Goal: Information Seeking & Learning: Learn about a topic

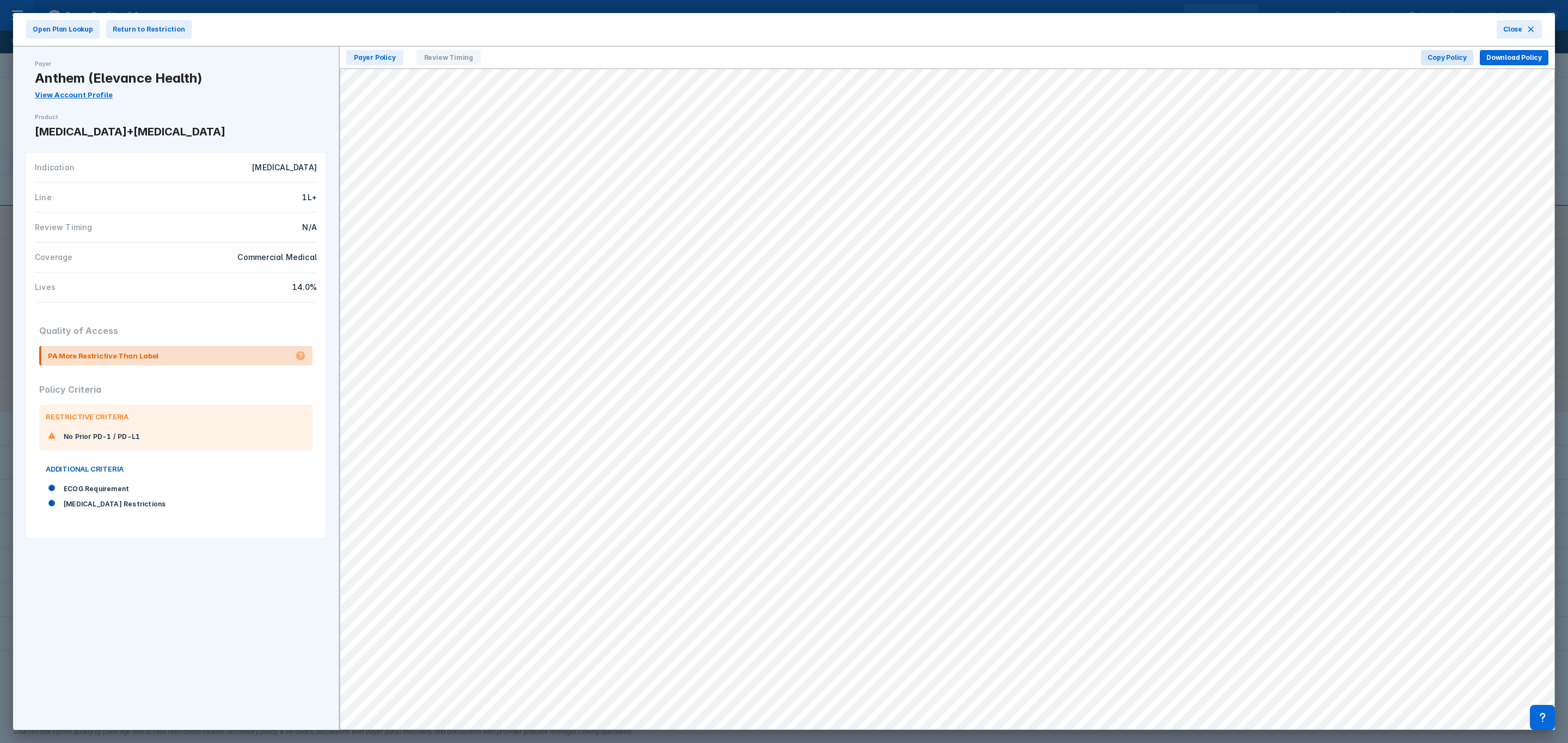
click at [1045, 29] on icon at bounding box center [1531, 29] width 6 height 6
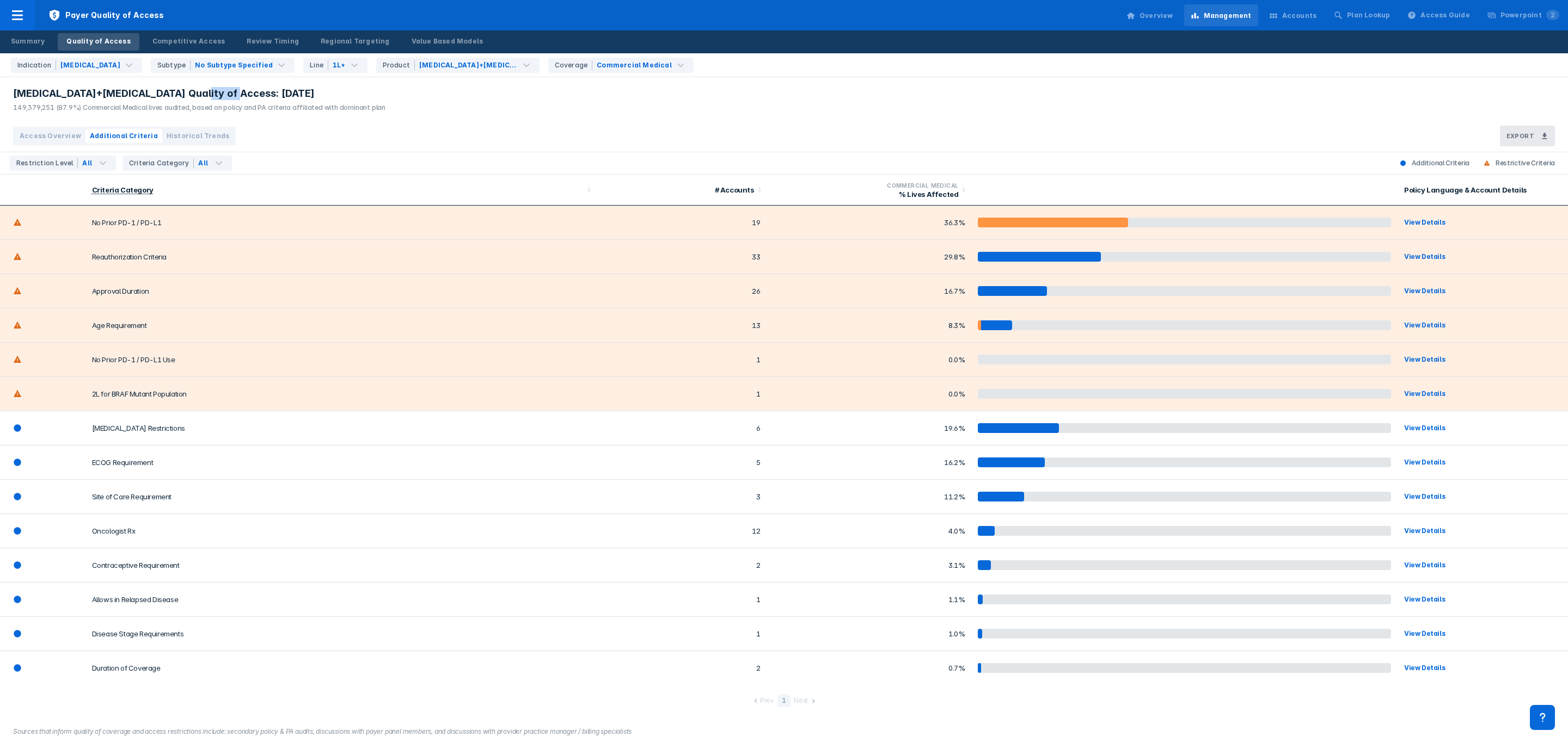
drag, startPoint x: 185, startPoint y: 95, endPoint x: 236, endPoint y: 92, distance: 51.1
click at [236, 92] on div "[MEDICAL_DATA]+[MEDICAL_DATA] Quality of Access: [DATE]" at bounding box center [199, 94] width 372 height 13
click at [68, 13] on span "Payer Quality of Access" at bounding box center [106, 15] width 142 height 30
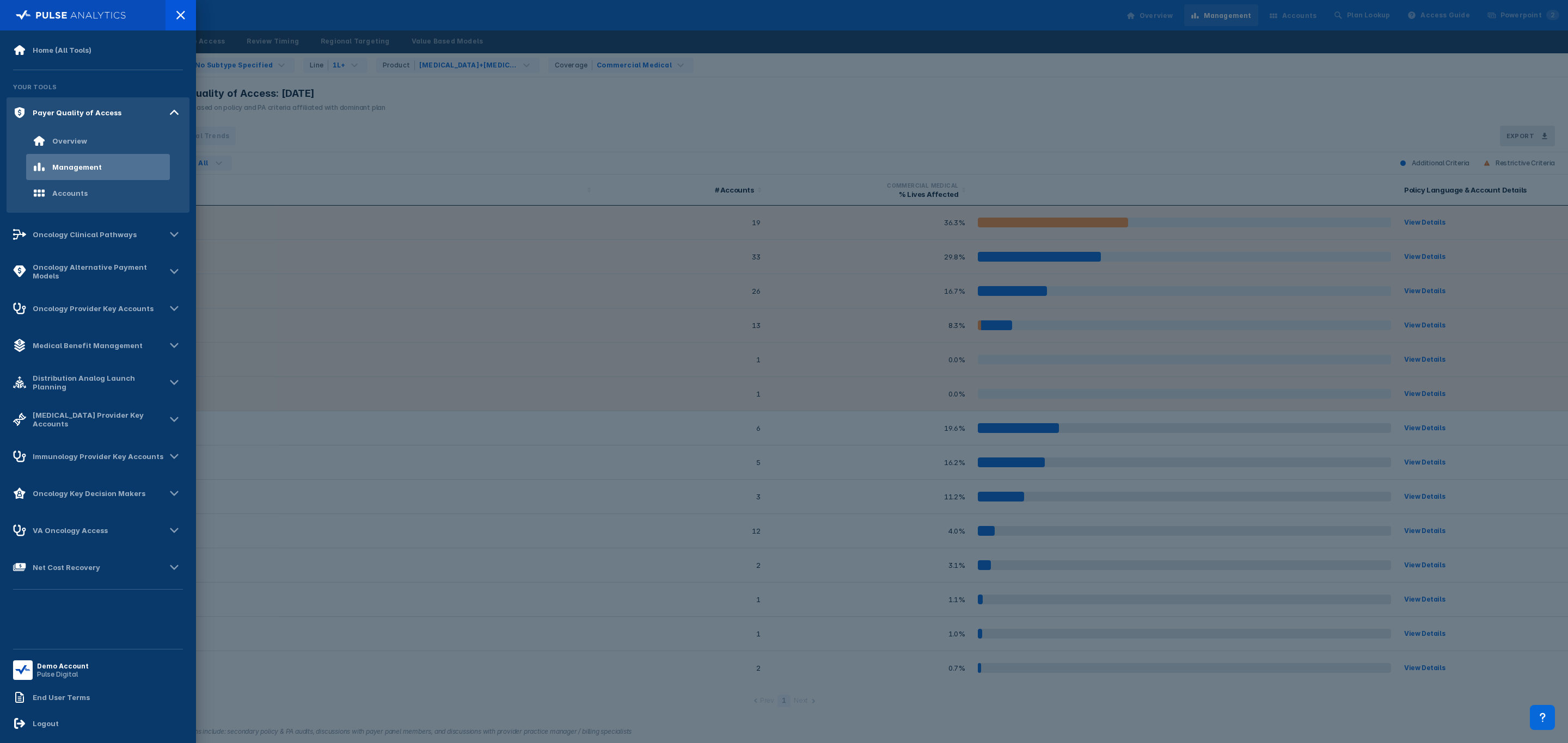
click at [73, 450] on div "Logout" at bounding box center [98, 724] width 183 height 26
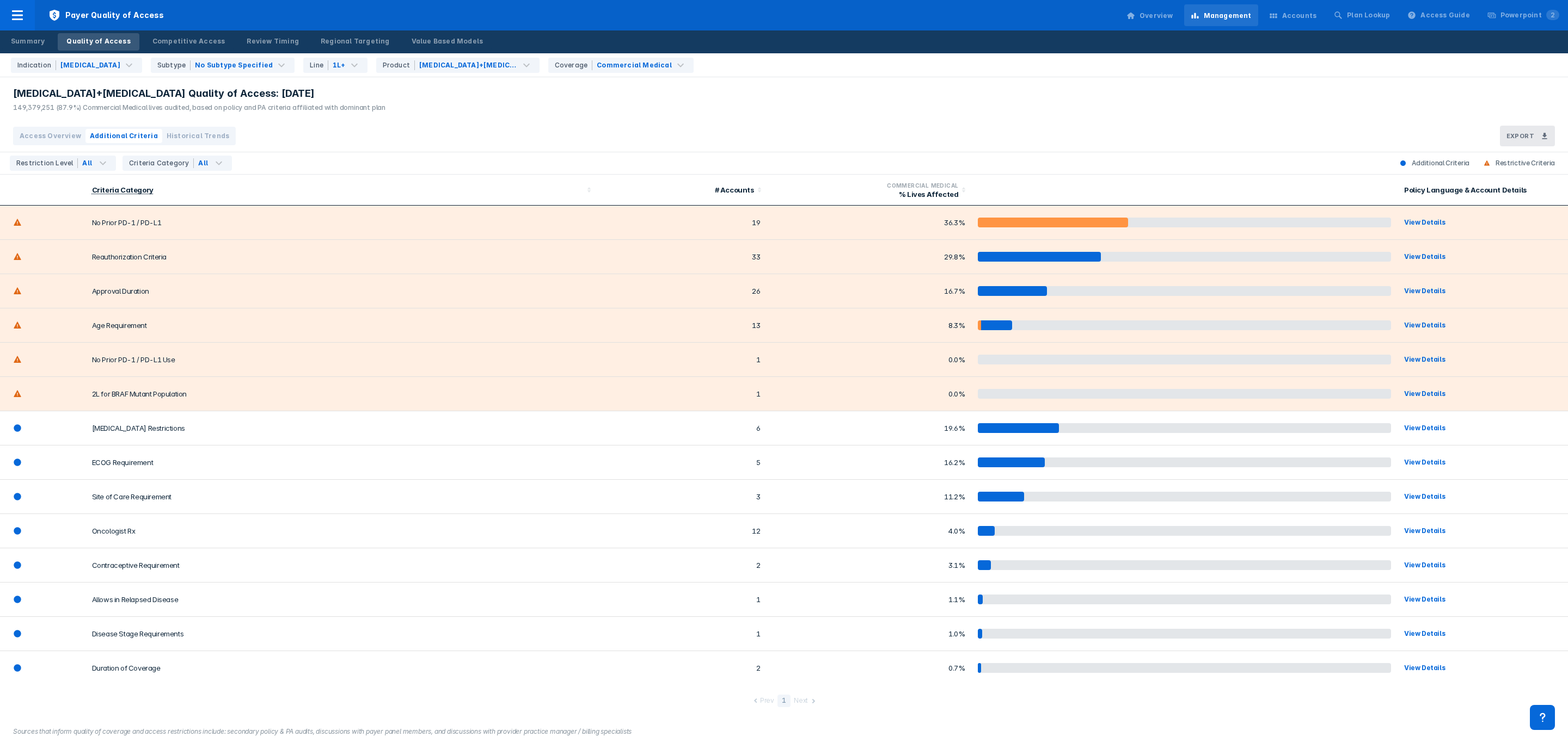
click at [104, 405] on td "2L for BRAF Mutant Population" at bounding box center [341, 394] width 511 height 35
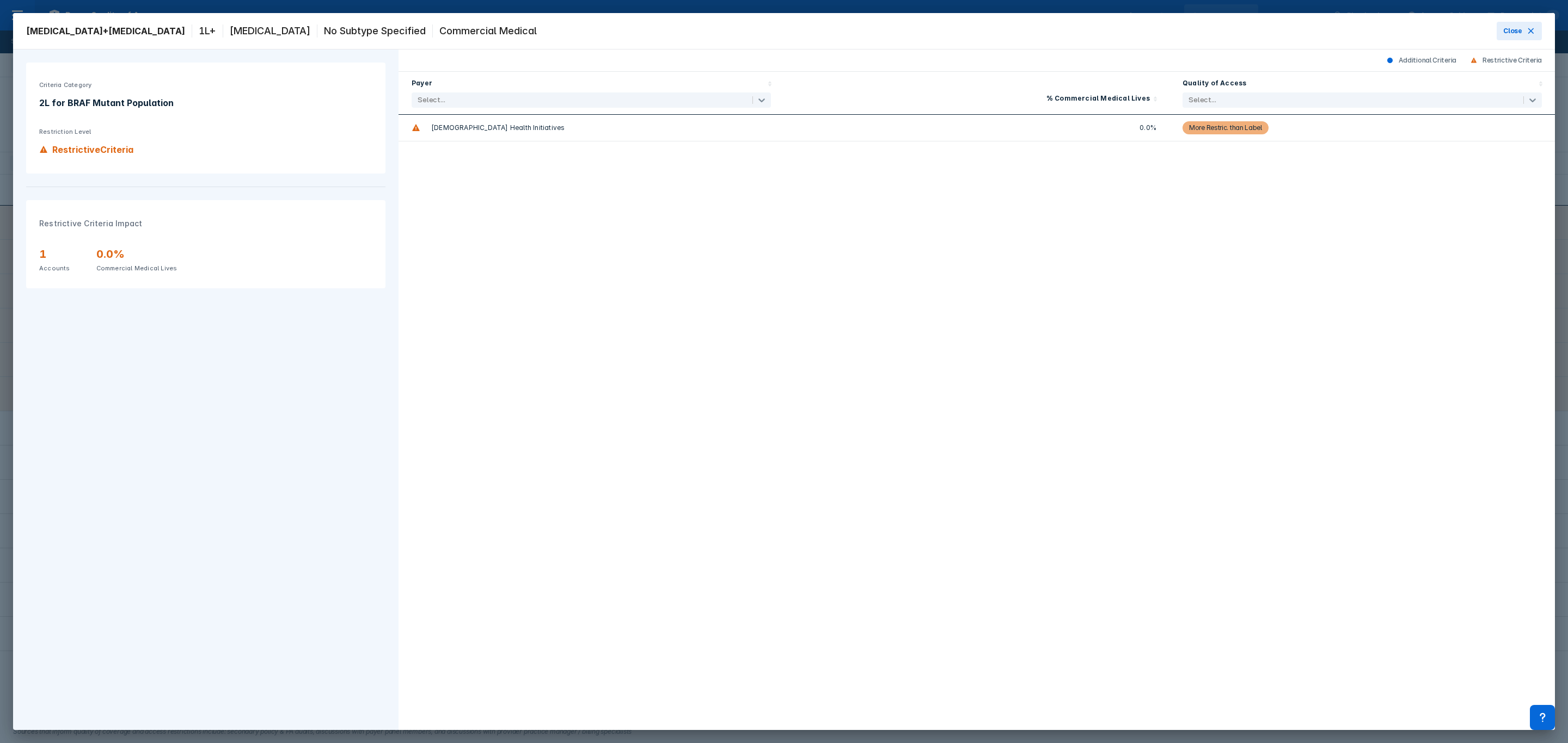
click at [1244, 122] on div "More Restric. than Label" at bounding box center [1225, 128] width 73 height 13
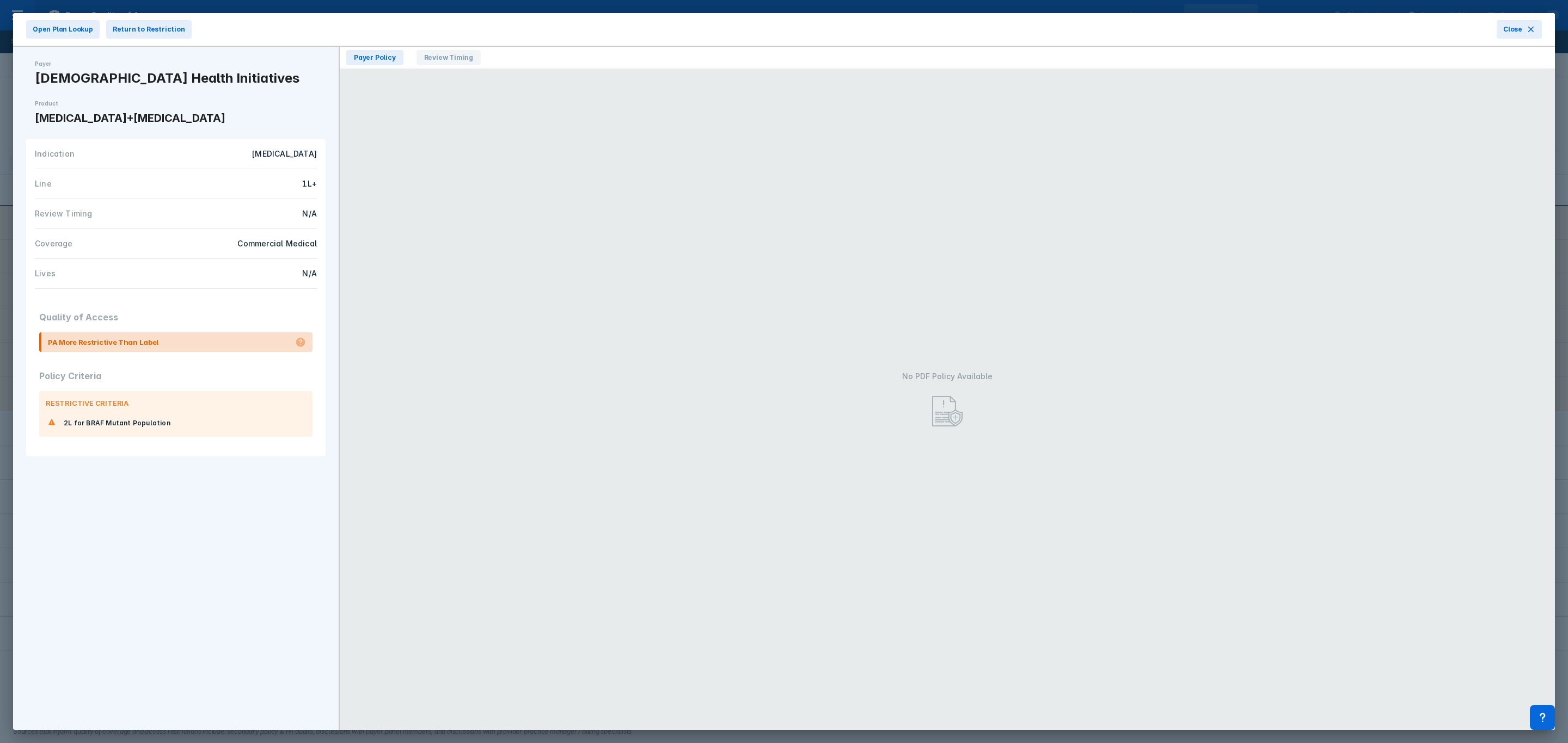
click at [1526, 27] on icon at bounding box center [1531, 29] width 9 height 9
